Goal: Task Accomplishment & Management: Manage account settings

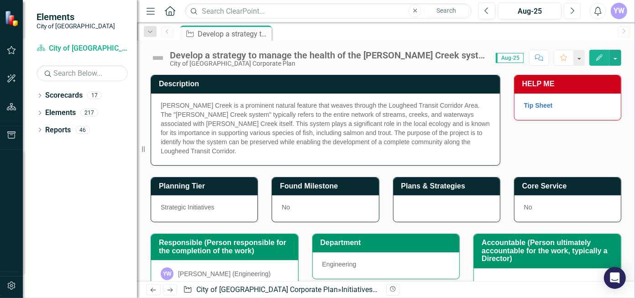
click at [574, 12] on icon "button" at bounding box center [573, 10] width 4 height 6
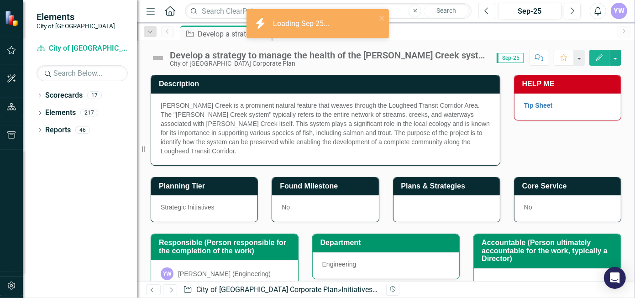
click at [486, 12] on icon "Previous" at bounding box center [487, 11] width 5 height 8
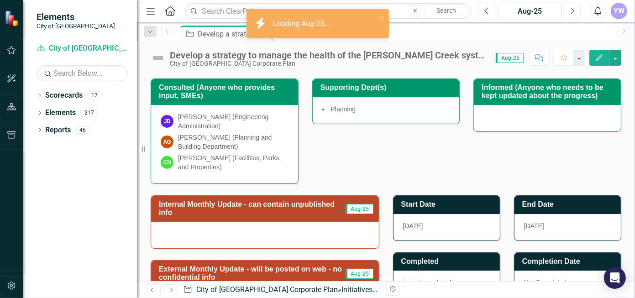
scroll to position [274, 0]
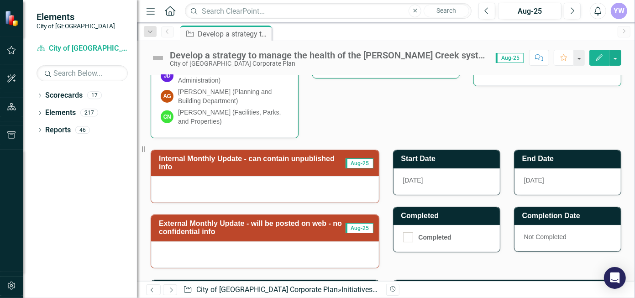
click at [292, 188] on div at bounding box center [265, 189] width 228 height 26
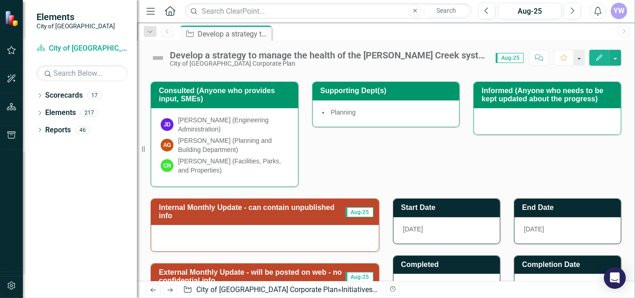
scroll to position [224, 0]
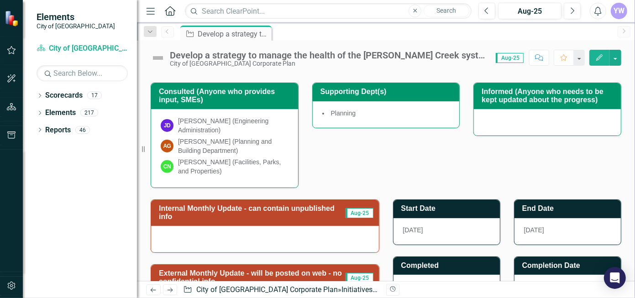
click at [353, 211] on span "Aug-25" at bounding box center [360, 213] width 28 height 10
click at [314, 231] on div at bounding box center [265, 239] width 228 height 26
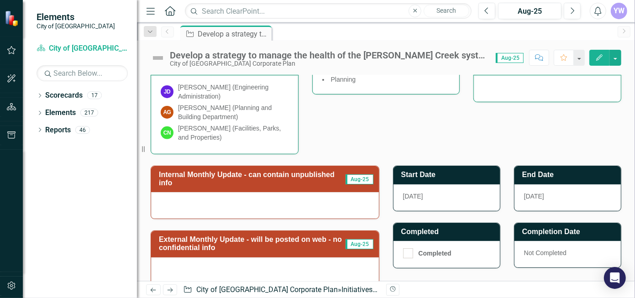
scroll to position [270, 0]
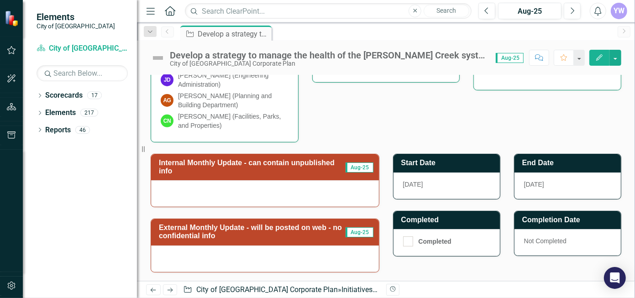
click at [599, 59] on icon "button" at bounding box center [599, 57] width 6 height 6
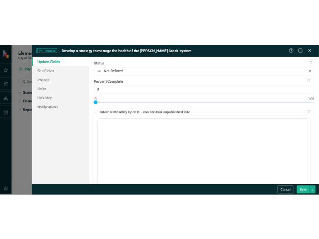
scroll to position [0, 0]
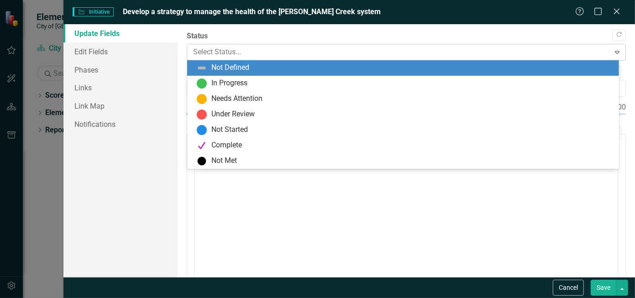
click at [241, 50] on div at bounding box center [398, 52] width 411 height 12
click at [235, 32] on label "Status" at bounding box center [406, 36] width 439 height 11
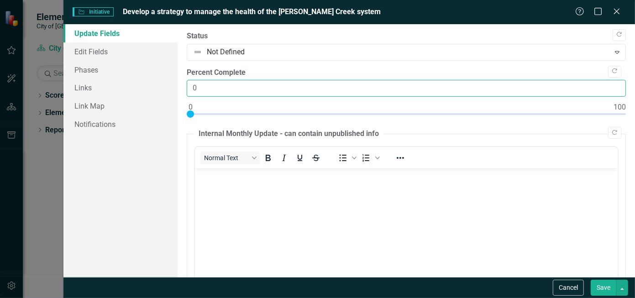
click at [222, 92] on input "0" at bounding box center [406, 88] width 439 height 17
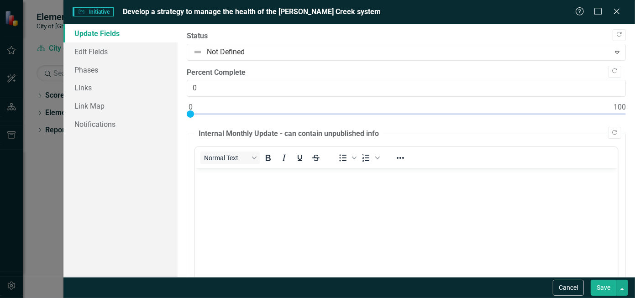
click at [276, 206] on body "Rich Text Area. Press ALT-0 for help." at bounding box center [406, 237] width 423 height 137
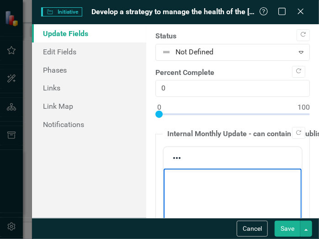
scroll to position [372, 0]
